Goal: Information Seeking & Learning: Learn about a topic

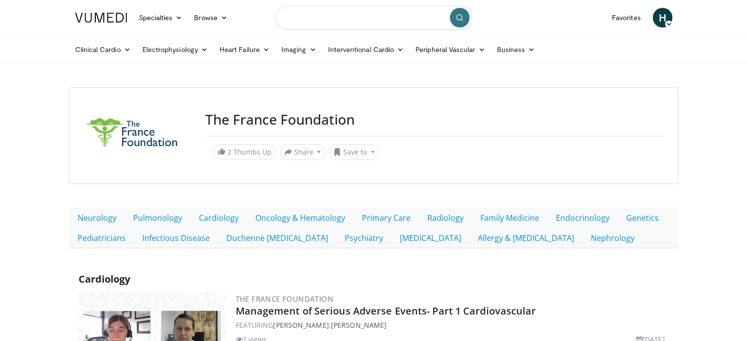
click at [364, 17] on input "Search topics, interventions" at bounding box center [374, 18] width 197 height 24
type input "**********"
click at [458, 17] on icon "submit" at bounding box center [460, 18] width 8 height 8
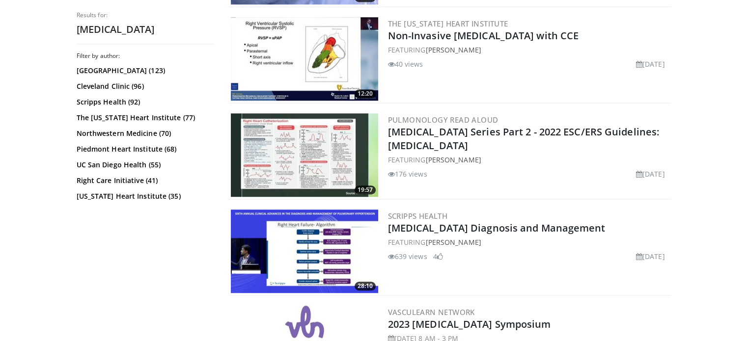
scroll to position [933, 0]
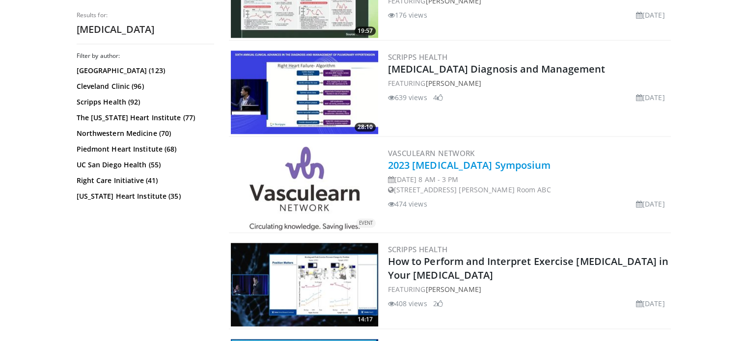
click at [512, 159] on link "2023 Right Heart Symposium" at bounding box center [469, 165] width 163 height 13
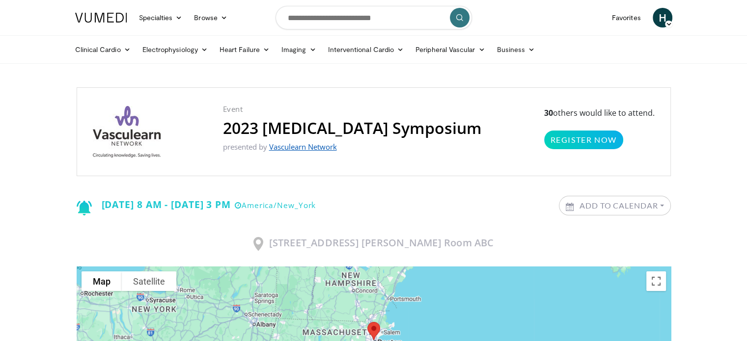
click at [331, 147] on link "Vasculearn Network" at bounding box center [303, 147] width 68 height 10
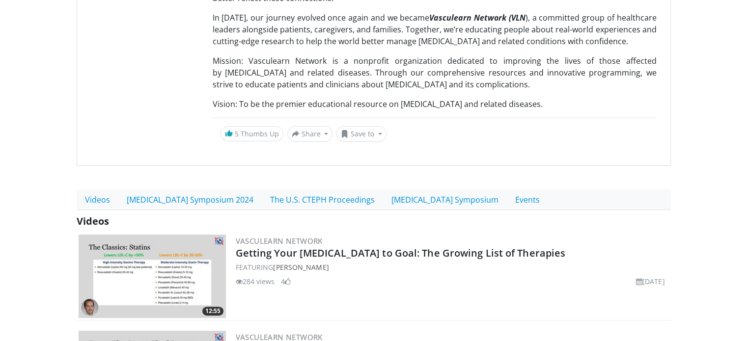
scroll to position [295, 0]
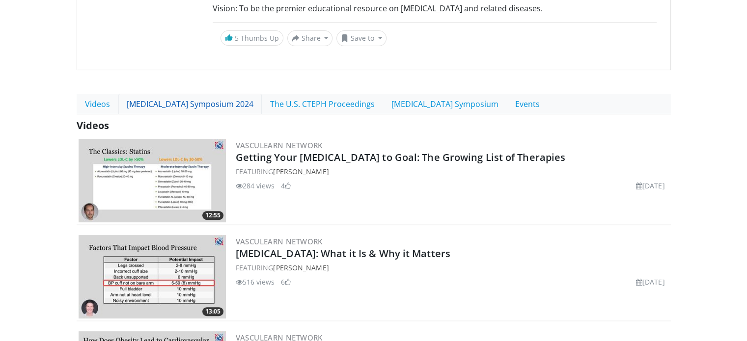
click at [211, 94] on link "[MEDICAL_DATA] Symposium 2024" at bounding box center [189, 104] width 143 height 21
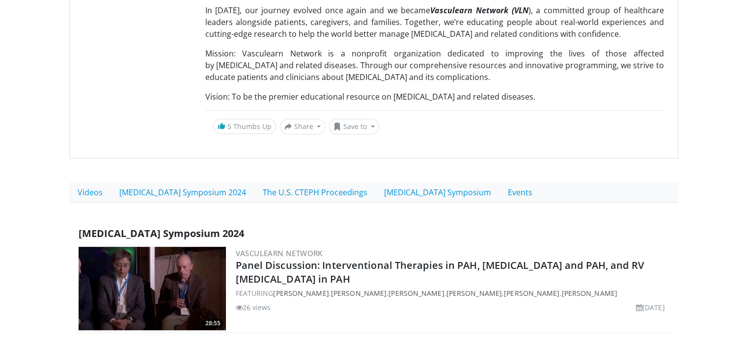
scroll to position [246, 0]
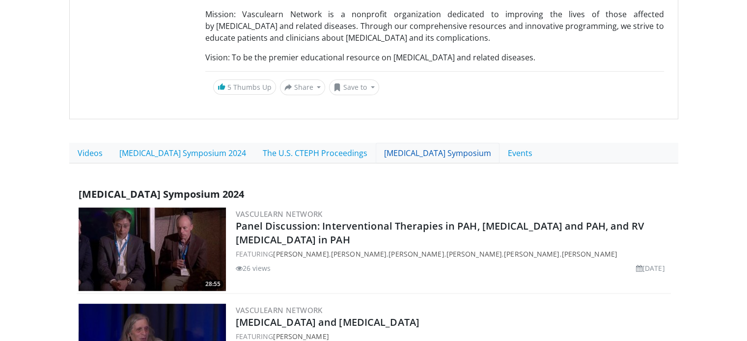
click at [411, 143] on link "Right Heart Symposium" at bounding box center [438, 153] width 124 height 21
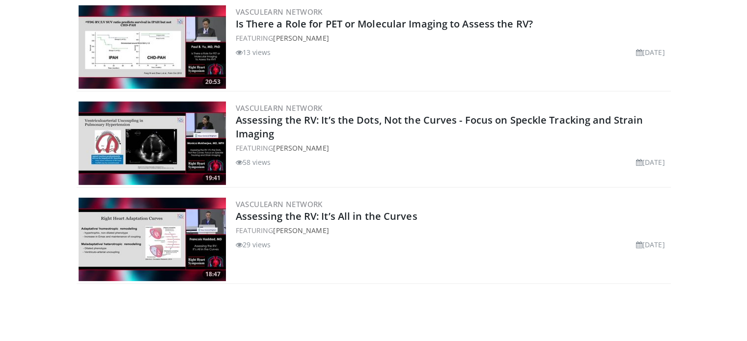
scroll to position [3095, 0]
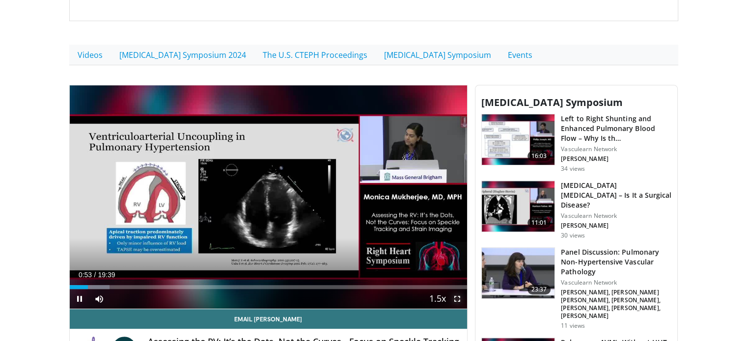
click at [459, 289] on span "Video Player" at bounding box center [458, 299] width 20 height 20
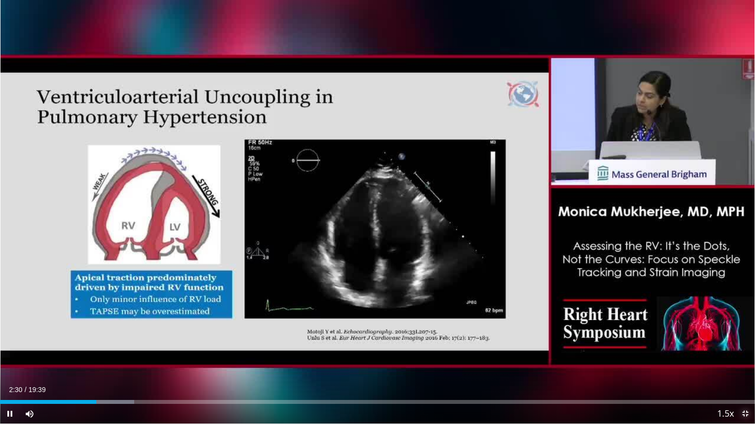
click at [746, 341] on span "Video Player" at bounding box center [745, 414] width 20 height 20
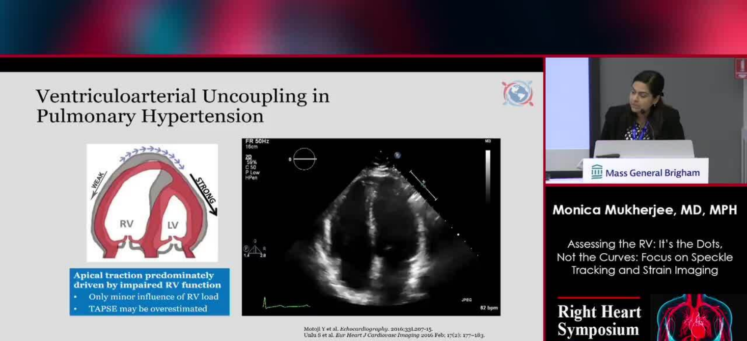
scroll to position [393, 0]
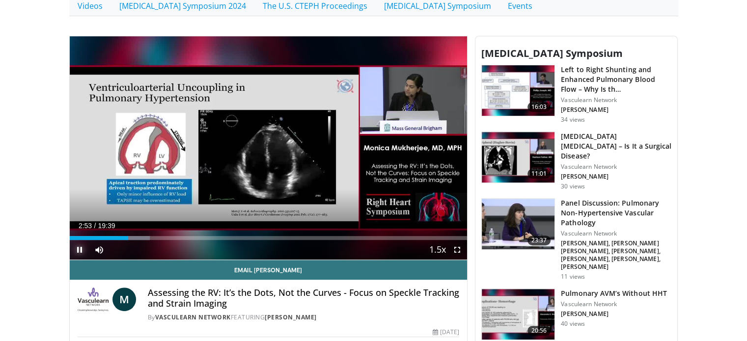
click at [79, 240] on span "Video Player" at bounding box center [80, 250] width 20 height 20
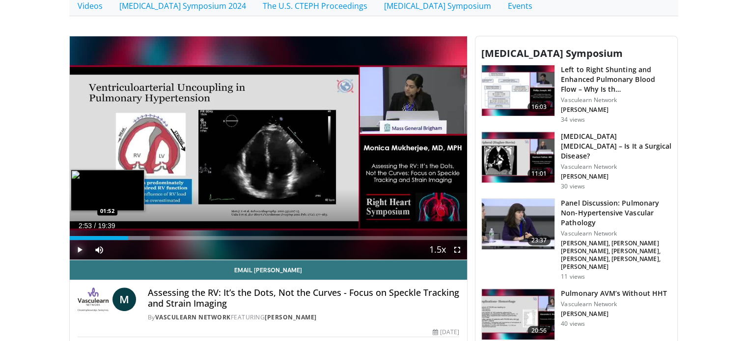
click at [106, 236] on div "02:53" at bounding box center [99, 238] width 58 height 4
click at [98, 236] on div "Loaded : 14.41% 01:49 01:25" at bounding box center [269, 238] width 398 height 4
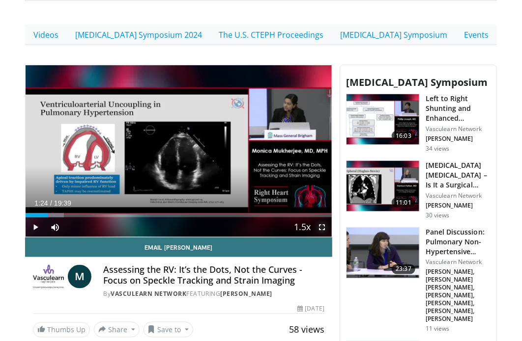
click at [321, 218] on span "Video Player" at bounding box center [322, 228] width 20 height 20
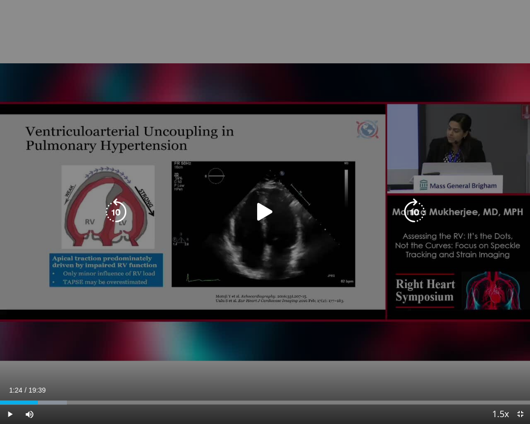
click at [267, 213] on icon "Video Player" at bounding box center [265, 212] width 28 height 28
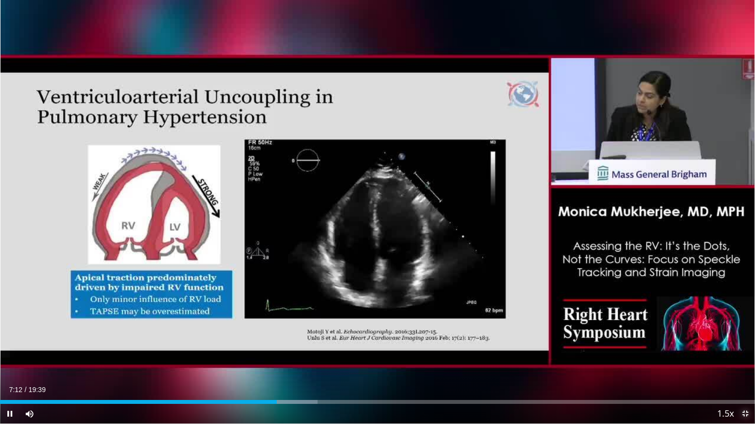
click at [745, 341] on span "Video Player" at bounding box center [745, 414] width 20 height 20
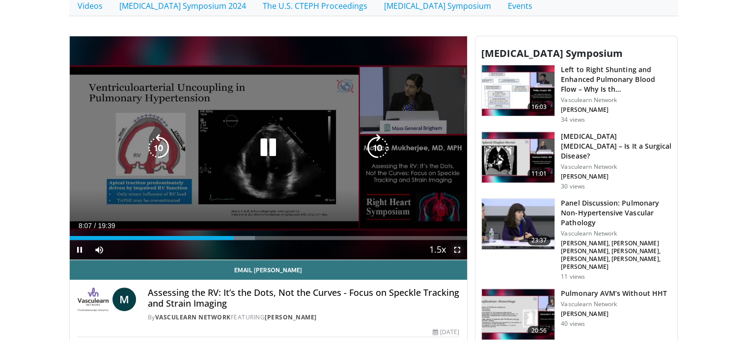
click at [458, 240] on span "Video Player" at bounding box center [458, 250] width 20 height 20
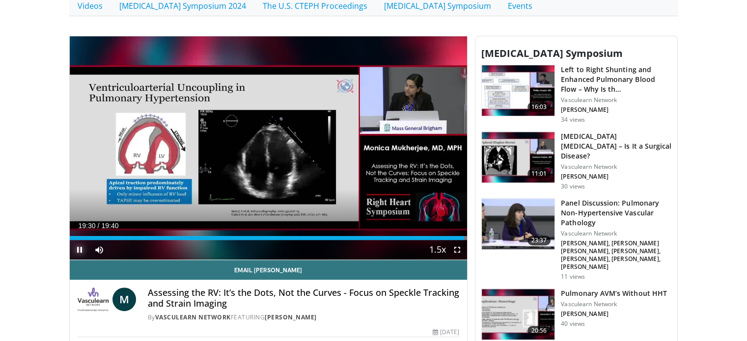
drag, startPoint x: 79, startPoint y: 237, endPoint x: 86, endPoint y: 229, distance: 10.8
click at [79, 240] on span "Video Player" at bounding box center [80, 250] width 20 height 20
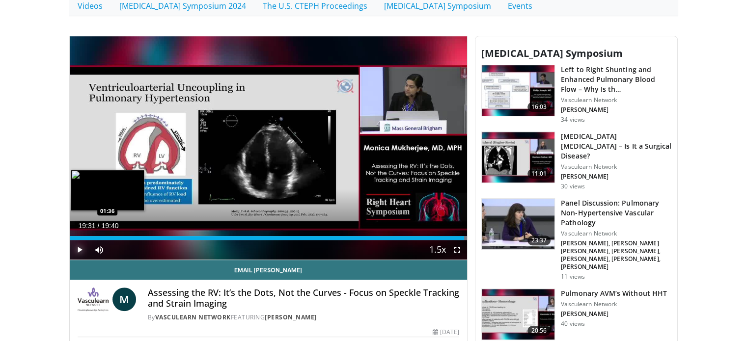
click at [102, 236] on div "Loaded : 100.00% 19:31 01:36" at bounding box center [269, 238] width 398 height 4
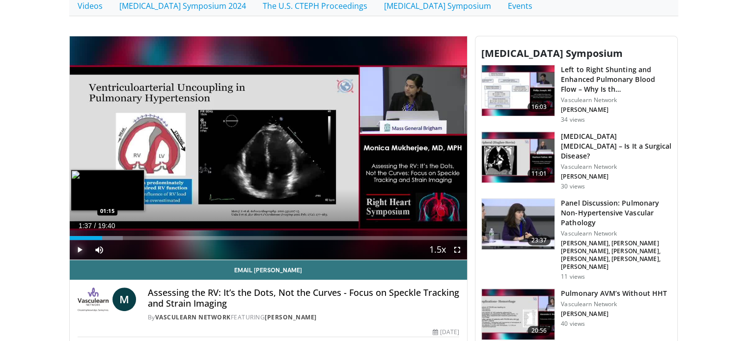
click at [94, 236] on div "01:37" at bounding box center [86, 238] width 33 height 4
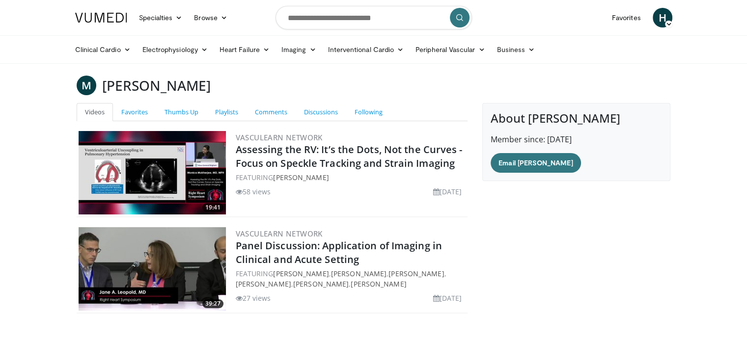
drag, startPoint x: 104, startPoint y: 87, endPoint x: 232, endPoint y: 84, distance: 127.8
click at [232, 84] on div "M [PERSON_NAME]" at bounding box center [373, 86] width 609 height 20
copy h3 "[PERSON_NAME]"
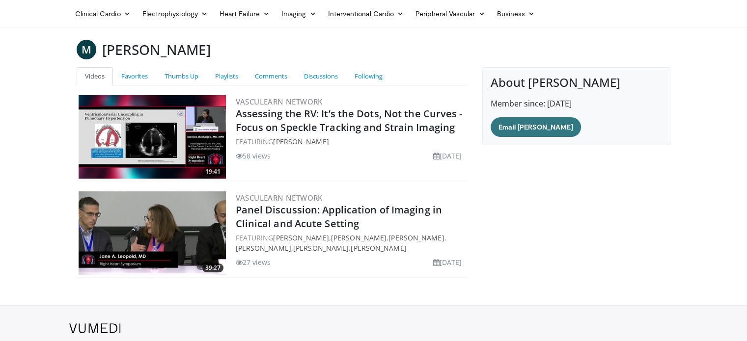
scroll to position [77, 0]
